Goal: Navigation & Orientation: Go to known website

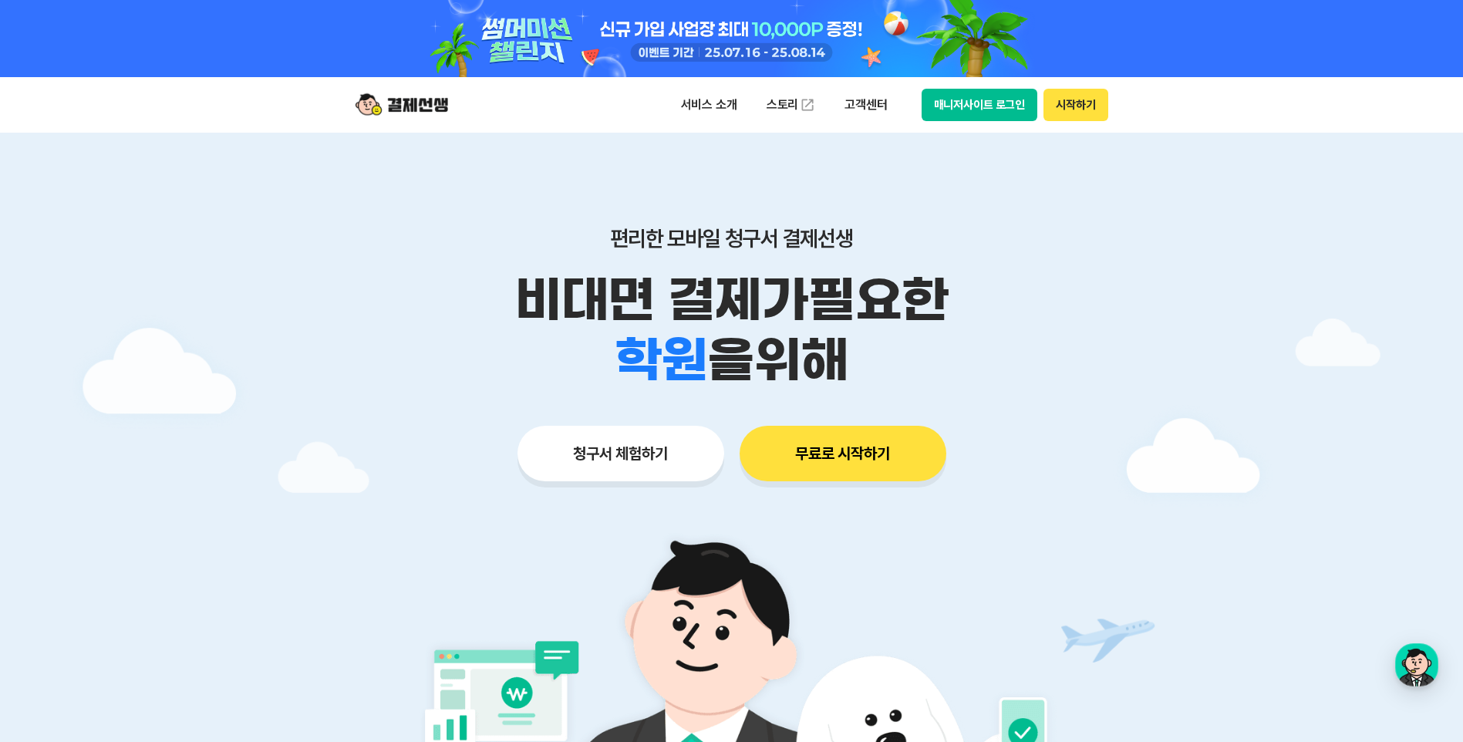
click at [1019, 110] on button "매니저사이트 로그인" at bounding box center [980, 105] width 116 height 32
